Goal: Obtain resource: Download file/media

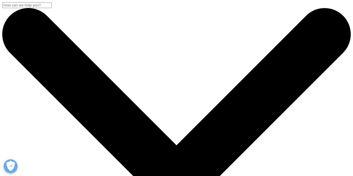
scroll to position [224, 0]
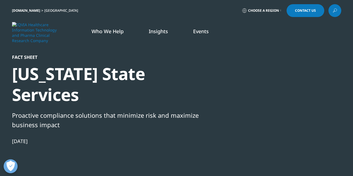
click at [299, 97] on div at bounding box center [288, 117] width 108 height 126
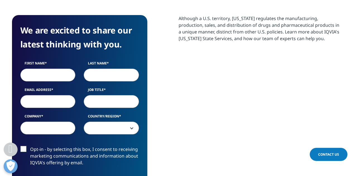
scroll to position [251, 0]
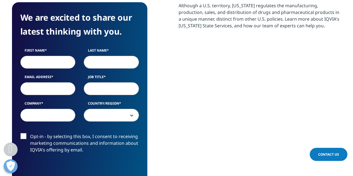
click at [34, 63] on input "First Name" at bounding box center [47, 62] width 55 height 13
type input "[PERSON_NAME]"
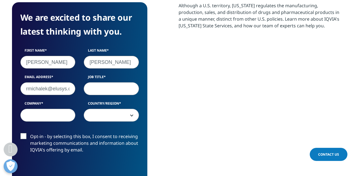
scroll to position [0, 8]
type input "[EMAIL_ADDRESS][DOMAIN_NAME]"
type input "COO"
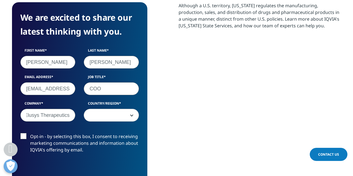
type input "Elusys Therapeutics"
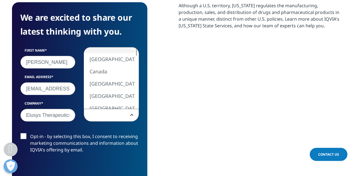
click at [134, 114] on span at bounding box center [111, 115] width 55 height 13
click at [129, 117] on span at bounding box center [111, 115] width 55 height 13
click at [130, 117] on span at bounding box center [111, 115] width 55 height 13
select select "[GEOGRAPHIC_DATA]"
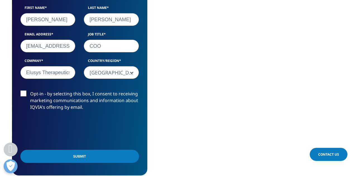
scroll to position [335, 0]
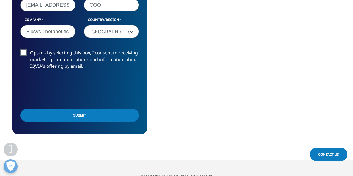
click at [75, 117] on input "Submit" at bounding box center [79, 115] width 119 height 13
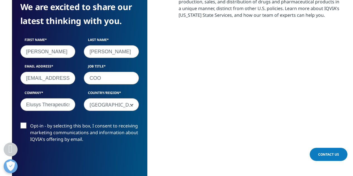
scroll to position [3, 3]
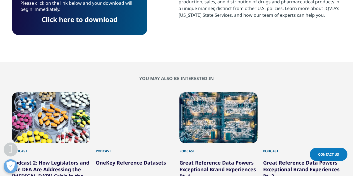
click at [97, 23] on link "Click here to download" at bounding box center [80, 19] width 76 height 9
